Goal: Use online tool/utility: Utilize a website feature to perform a specific function

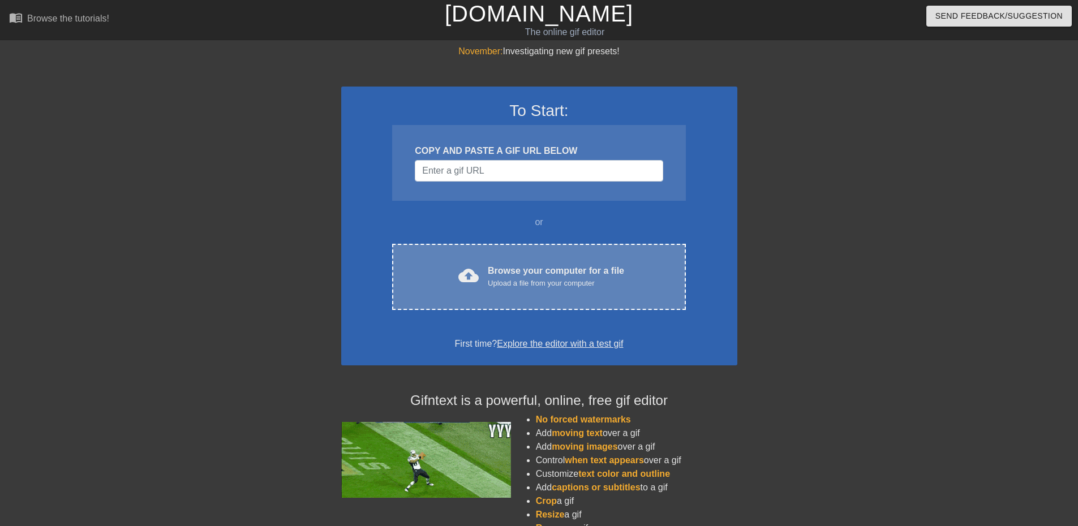
click at [549, 286] on div "Upload a file from your computer" at bounding box center [556, 283] width 136 height 11
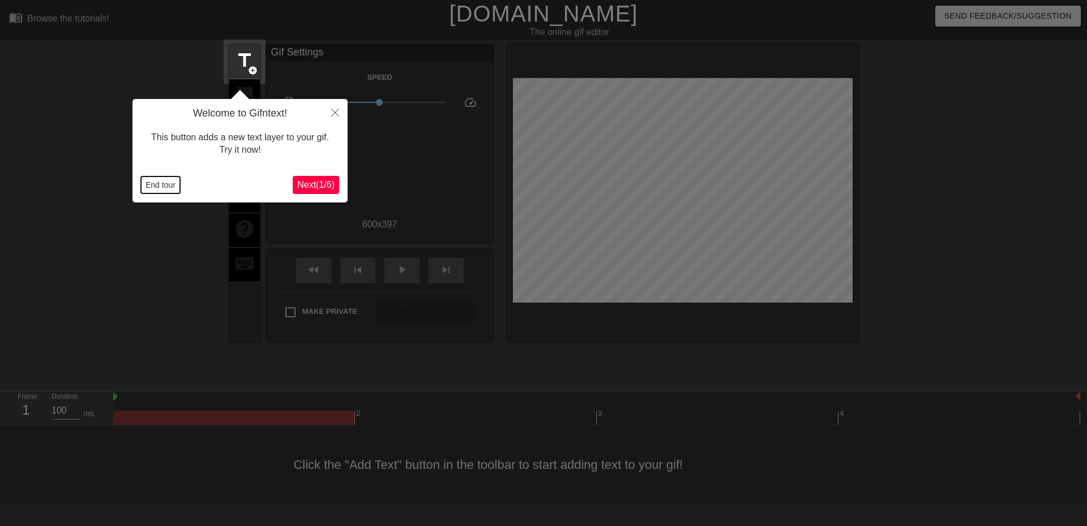
click at [147, 185] on button "End tour" at bounding box center [160, 185] width 39 height 17
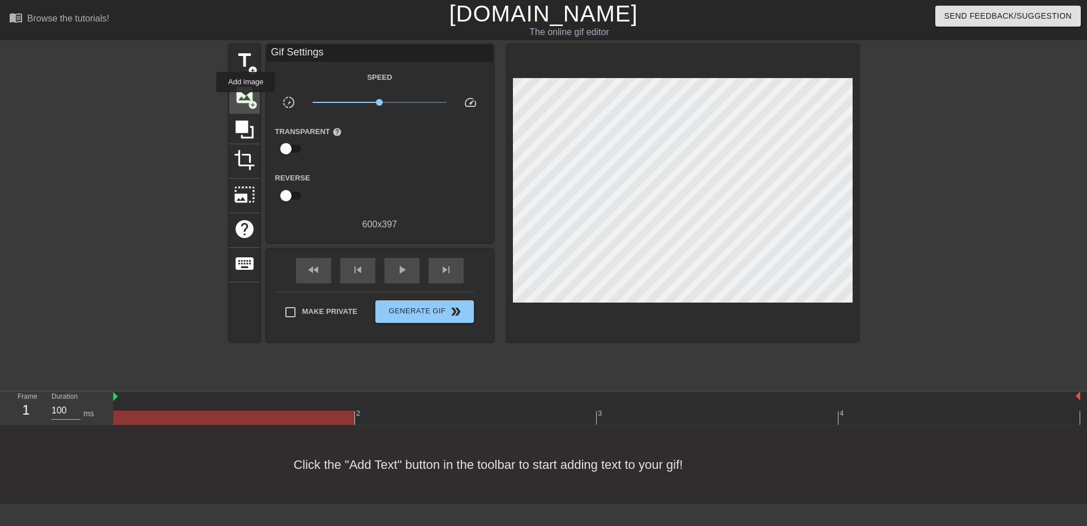
click at [246, 100] on span "image" at bounding box center [245, 95] width 22 height 22
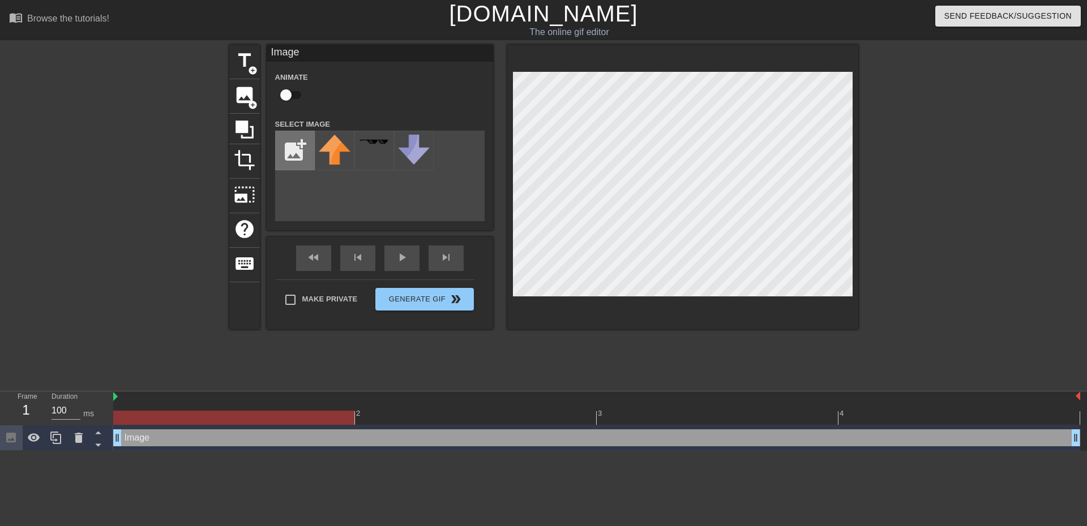
click at [300, 149] on input "file" at bounding box center [295, 150] width 38 height 38
click at [295, 158] on input "file" at bounding box center [295, 150] width 38 height 38
type input "C:\fakepath\Screenshot [DATE] 085355.png"
click at [328, 140] on img at bounding box center [335, 147] width 32 height 24
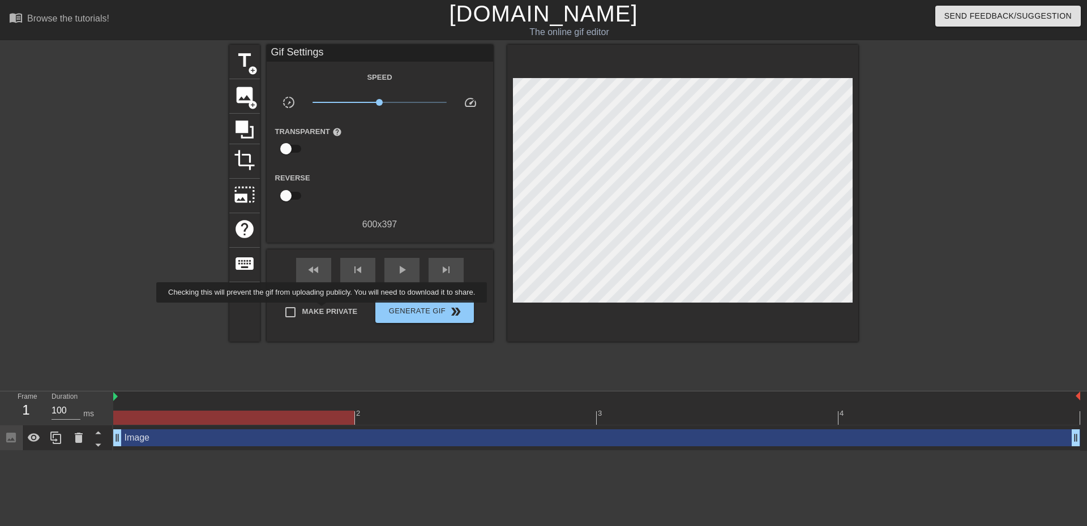
click at [324, 311] on span "Make Private" at bounding box center [329, 311] width 55 height 11
click at [302, 311] on input "Make Private" at bounding box center [290, 313] width 24 height 24
checkbox input "true"
click at [430, 314] on span "Generate Gif double_arrow" at bounding box center [424, 312] width 89 height 14
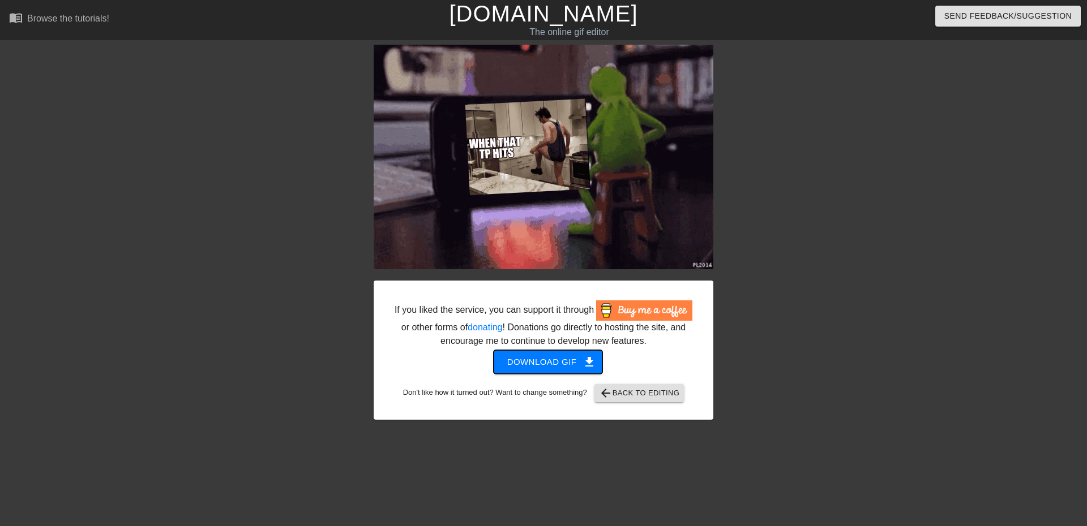
click at [550, 364] on span "Download gif get_app" at bounding box center [548, 362] width 82 height 15
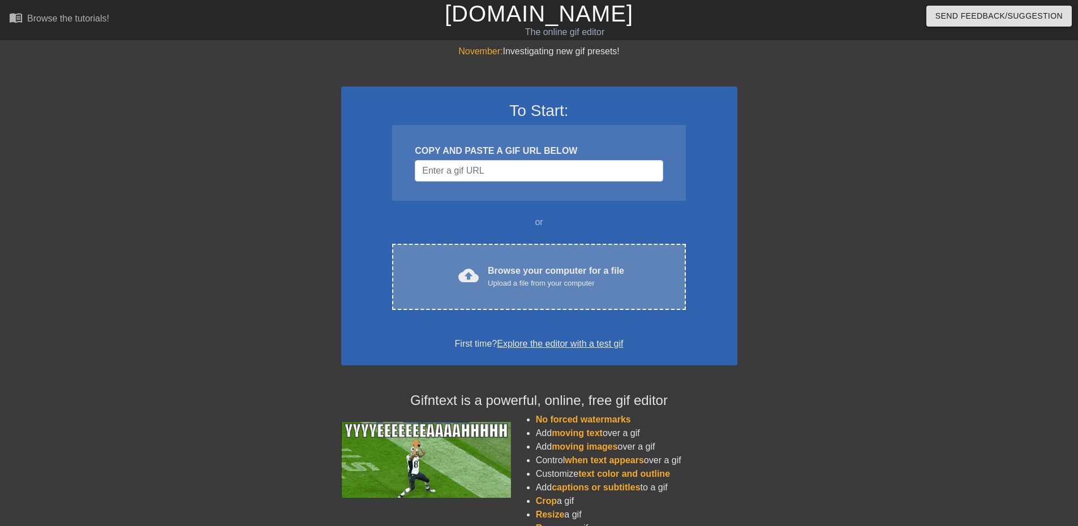
click at [502, 263] on div "cloud_upload Browse your computer for a file Upload a file from your computer C…" at bounding box center [538, 277] width 293 height 66
